Goal: Ask a question: Seek information or help from site administrators or community

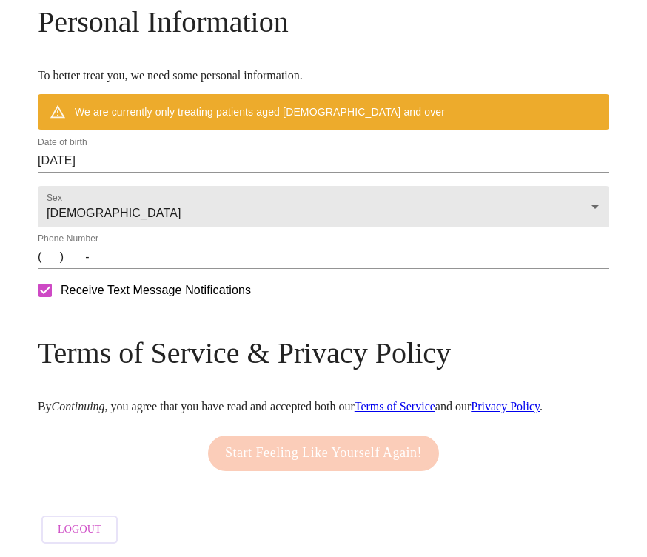
scroll to position [747, 0]
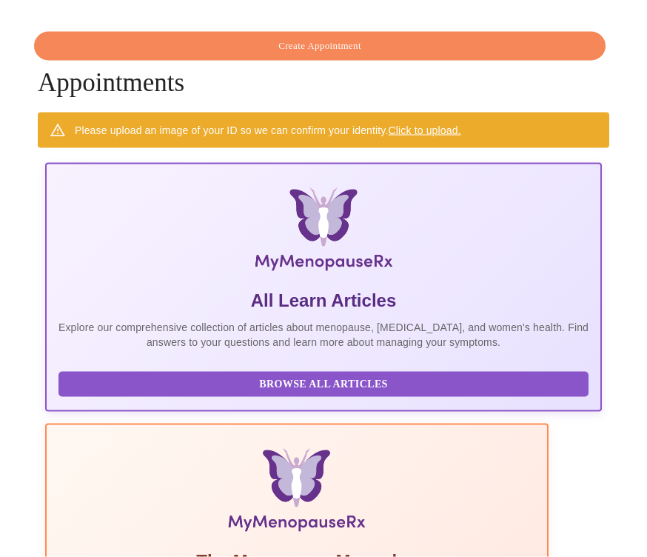
scroll to position [47, 0]
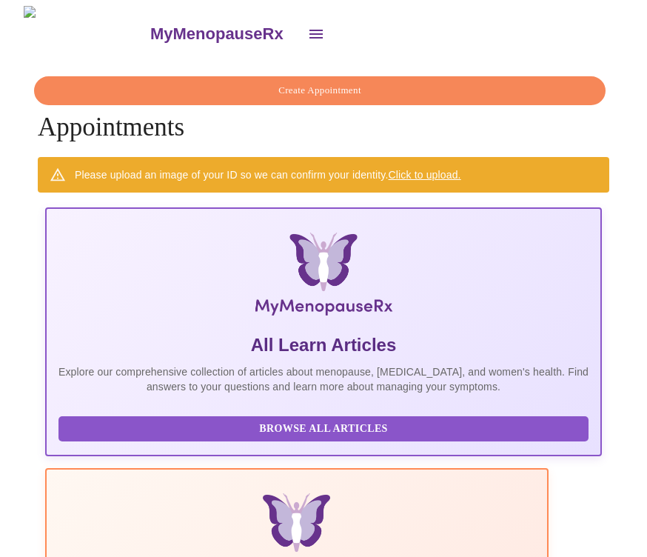
scroll to position [0, 974]
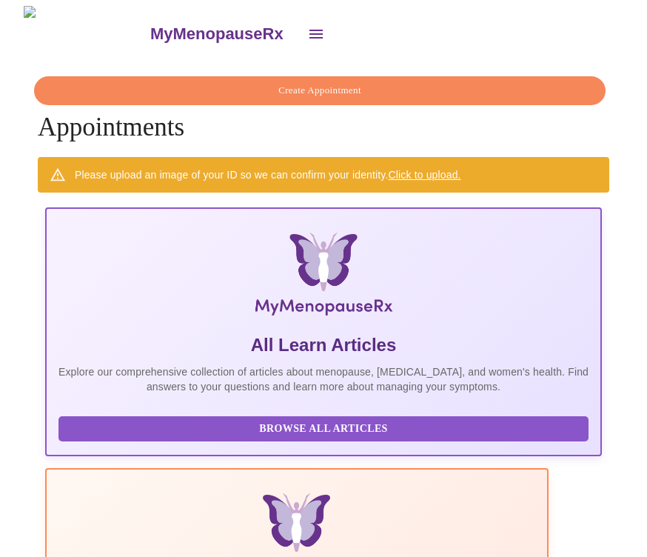
click at [307, 34] on icon "open drawer" at bounding box center [316, 34] width 18 height 18
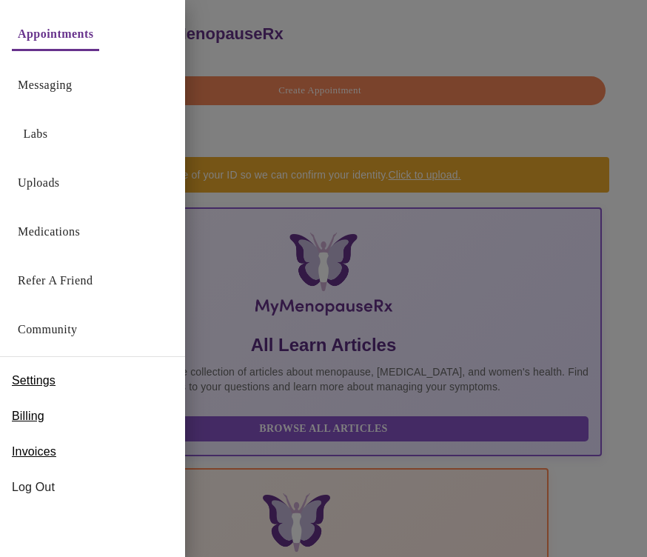
click at [42, 423] on span "Billing" at bounding box center [28, 416] width 33 height 18
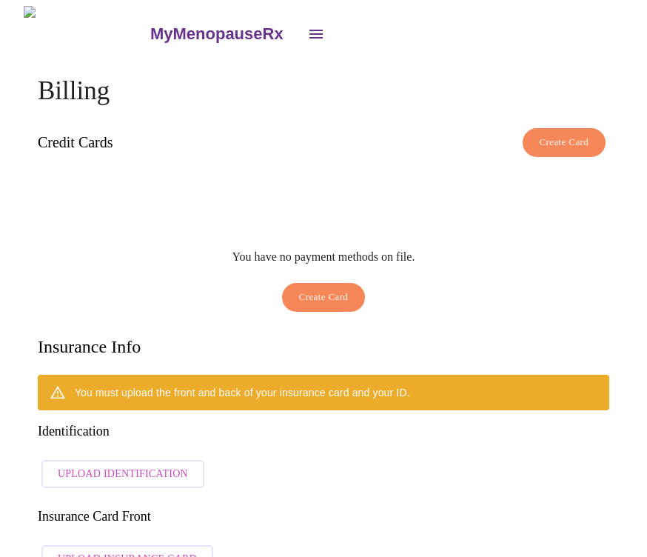
click at [310, 30] on icon "open drawer" at bounding box center [316, 34] width 13 height 9
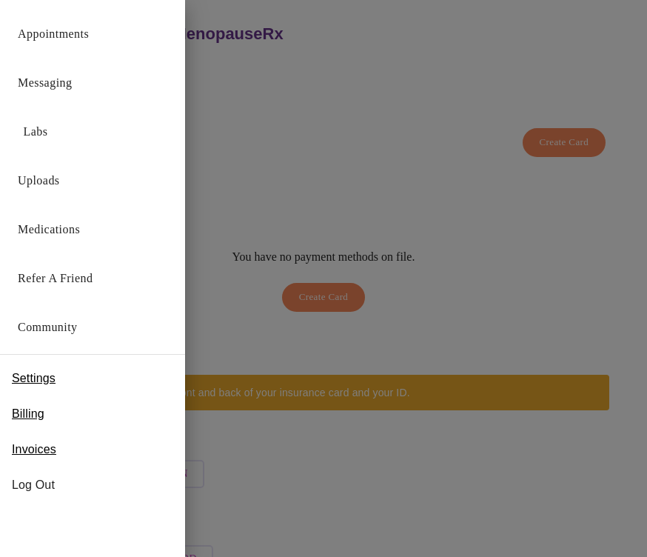
click at [40, 450] on span "Invoices" at bounding box center [34, 450] width 44 height 18
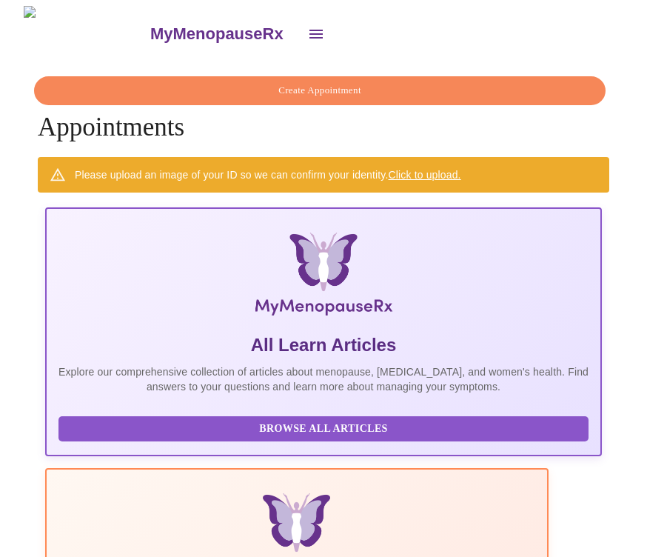
click at [298, 39] on button "open drawer" at bounding box center [316, 34] width 36 height 36
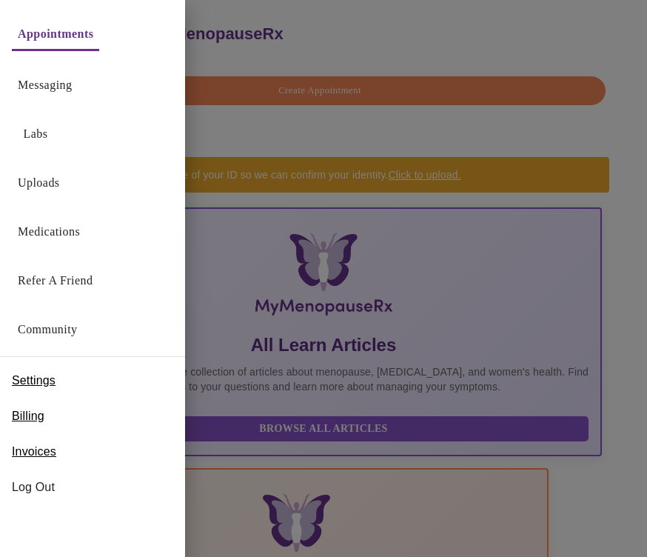
click at [72, 81] on link "Messaging" at bounding box center [45, 85] width 54 height 21
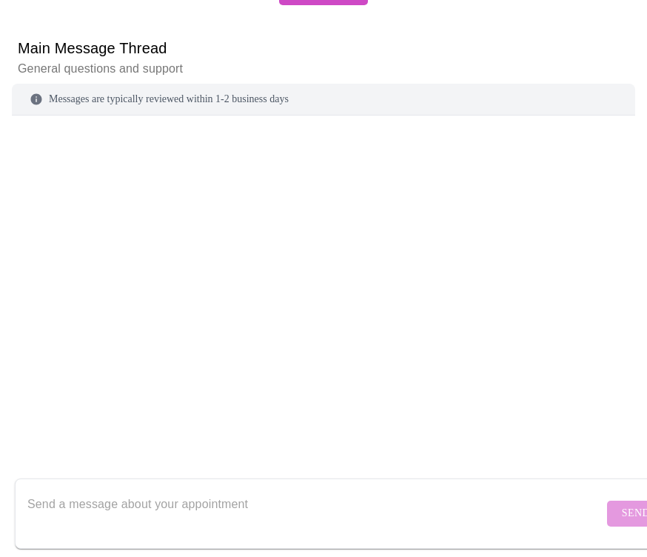
scroll to position [155, 0]
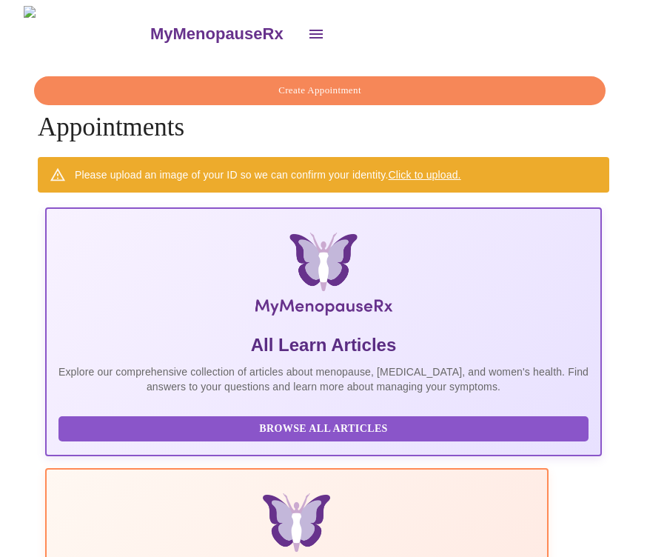
click at [310, 32] on icon "open drawer" at bounding box center [316, 34] width 13 height 9
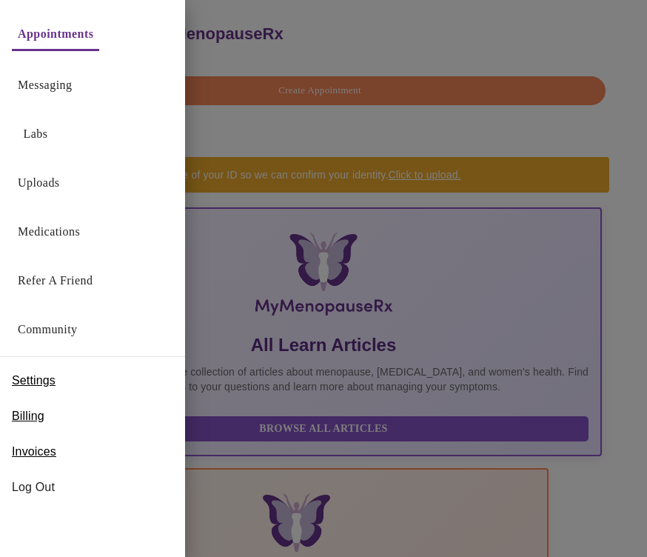
click at [72, 83] on link "Messaging" at bounding box center [45, 85] width 54 height 21
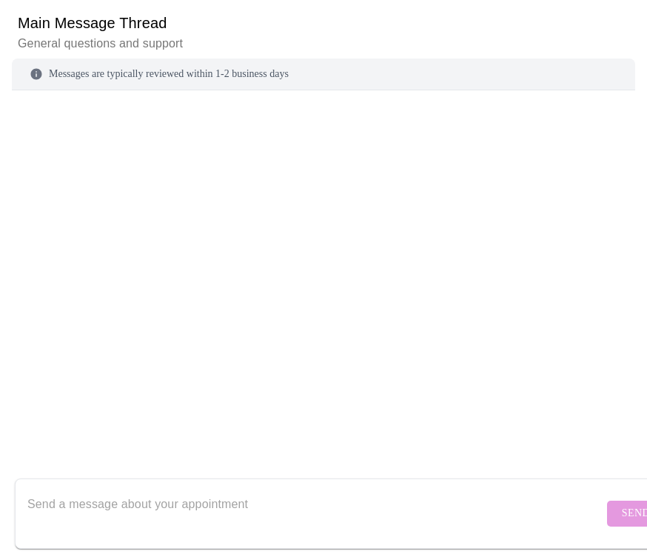
scroll to position [155, 0]
click at [95, 501] on textarea "Send a message about your appointment" at bounding box center [315, 513] width 576 height 47
click at [116, 490] on textarea "Send a message about your appointment" at bounding box center [315, 513] width 576 height 47
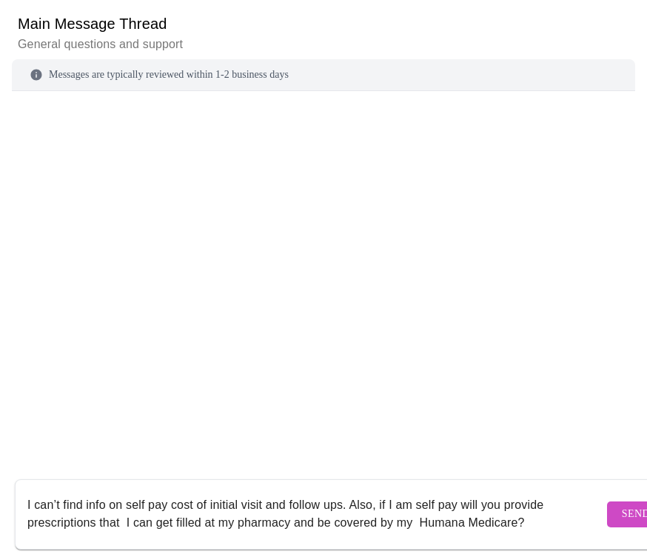
type textarea "I can’t find info on self pay cost of initial visit and follow ups. Also, if I …"
click at [622, 505] on span "Send" at bounding box center [636, 514] width 28 height 19
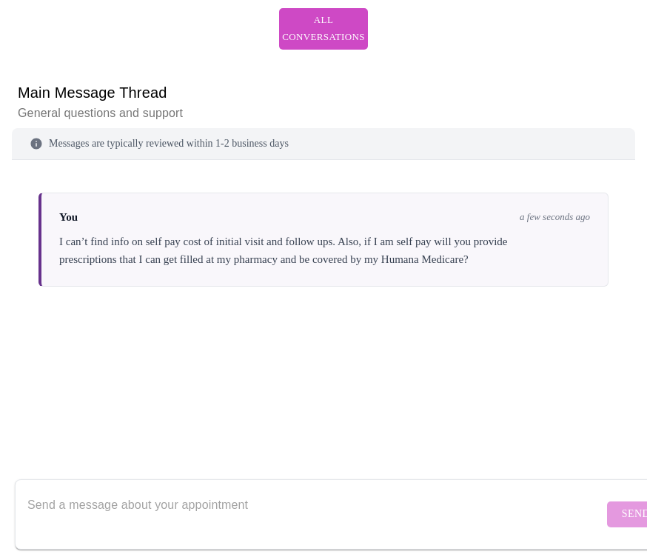
scroll to position [128, 0]
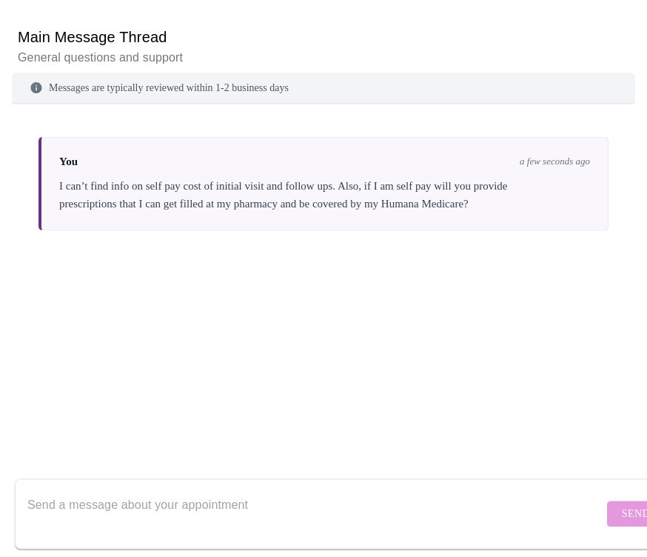
click at [586, 531] on form "Send" at bounding box center [345, 514] width 660 height 70
click at [604, 542] on form "Send" at bounding box center [345, 514] width 660 height 70
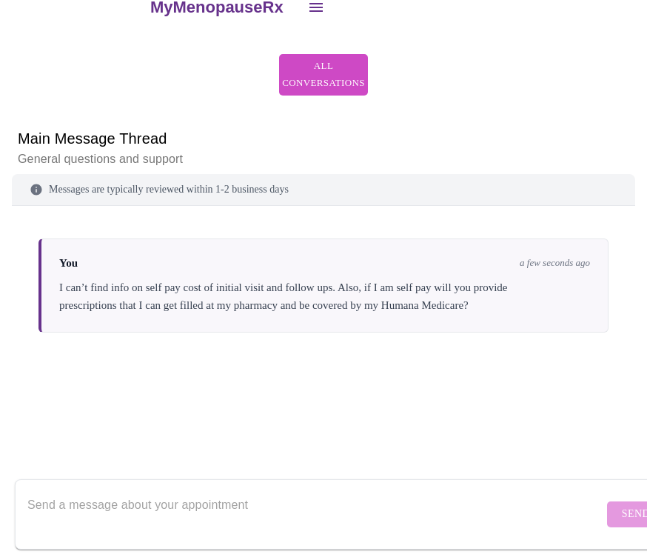
scroll to position [0, 0]
